Goal: Information Seeking & Learning: Learn about a topic

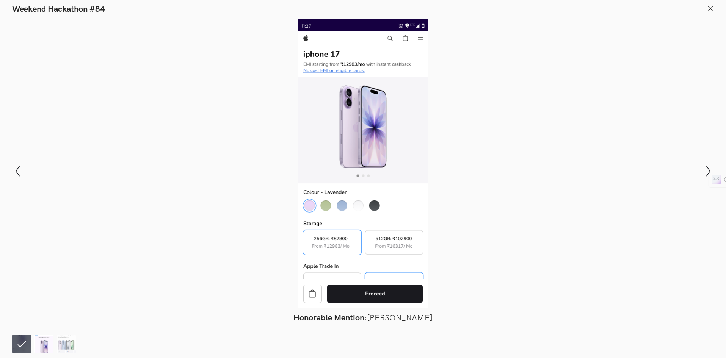
click at [44, 341] on img at bounding box center [43, 344] width 19 height 19
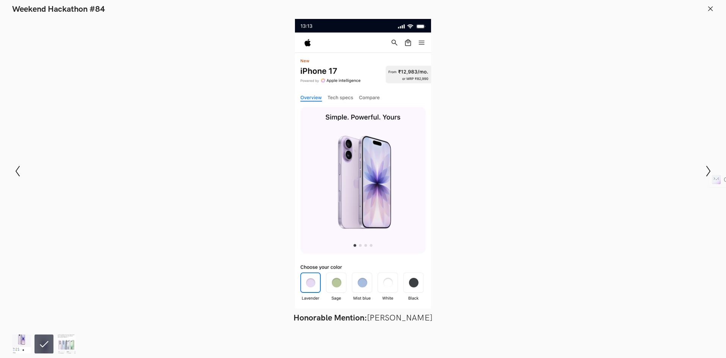
click at [15, 343] on img at bounding box center [21, 344] width 19 height 19
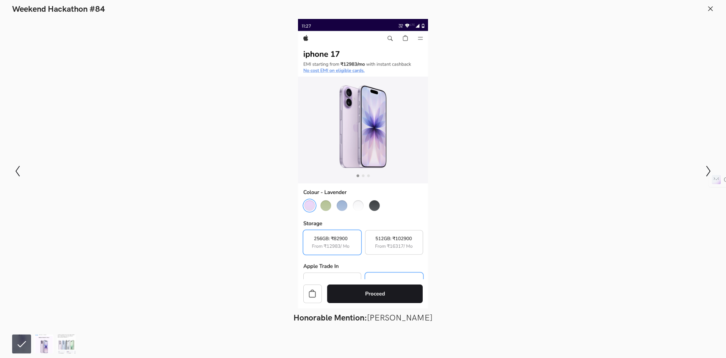
click at [43, 343] on img at bounding box center [43, 344] width 19 height 19
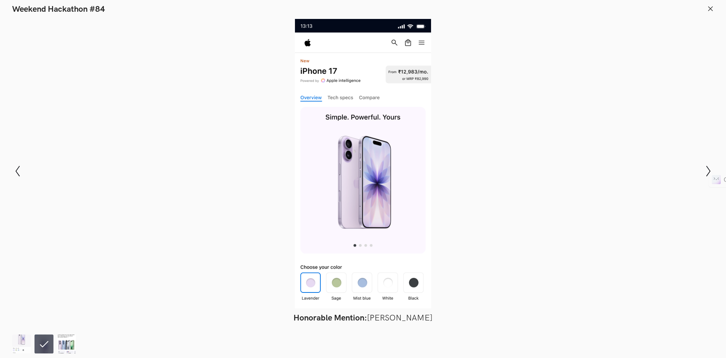
click at [68, 344] on img at bounding box center [66, 344] width 19 height 19
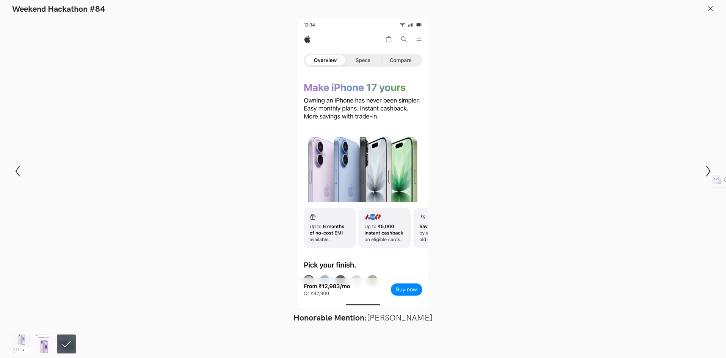
click at [48, 343] on img at bounding box center [43, 344] width 19 height 19
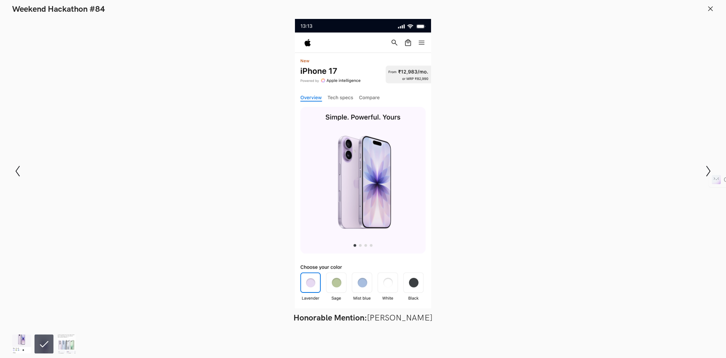
click at [27, 341] on img at bounding box center [21, 344] width 19 height 19
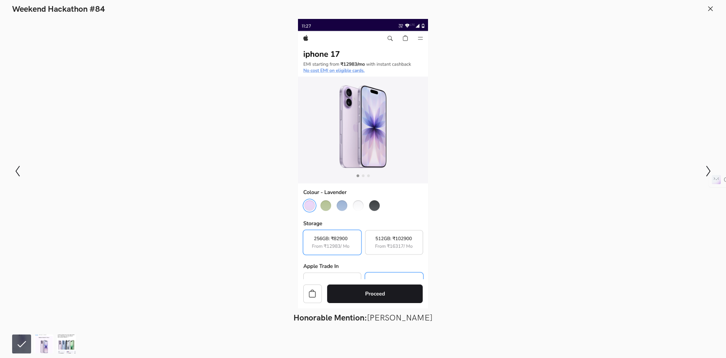
click at [220, 199] on div at bounding box center [363, 164] width 670 height 290
click at [165, 78] on div at bounding box center [363, 164] width 670 height 290
click at [710, 9] on line at bounding box center [710, 8] width 4 height 4
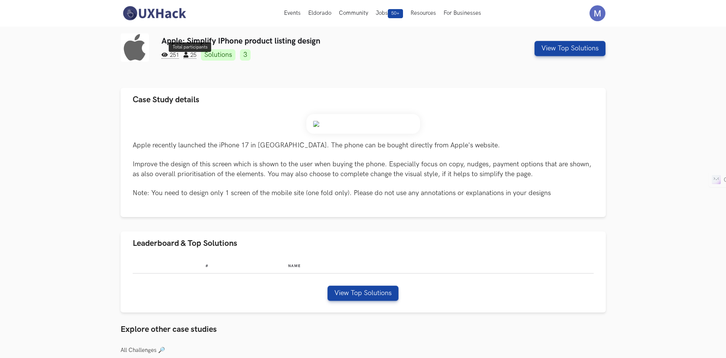
click at [196, 53] on span "25" at bounding box center [189, 55] width 13 height 7
click at [175, 52] on span "251" at bounding box center [169, 55] width 17 height 7
drag, startPoint x: 457, startPoint y: 80, endPoint x: 437, endPoint y: 59, distance: 28.9
click at [457, 80] on div at bounding box center [363, 82] width 485 height 12
